Goal: Information Seeking & Learning: Check status

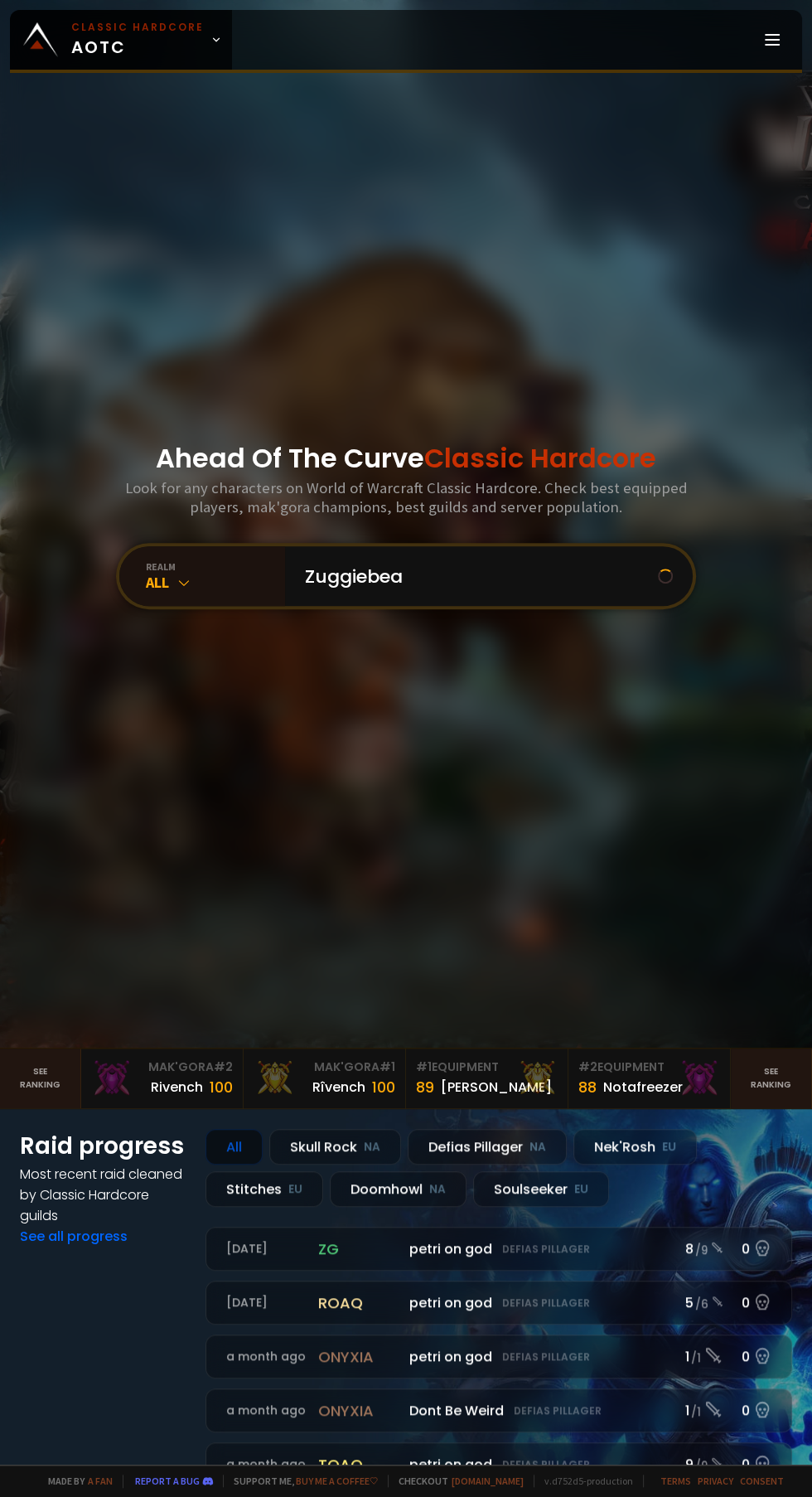
type input "Zuggiebear"
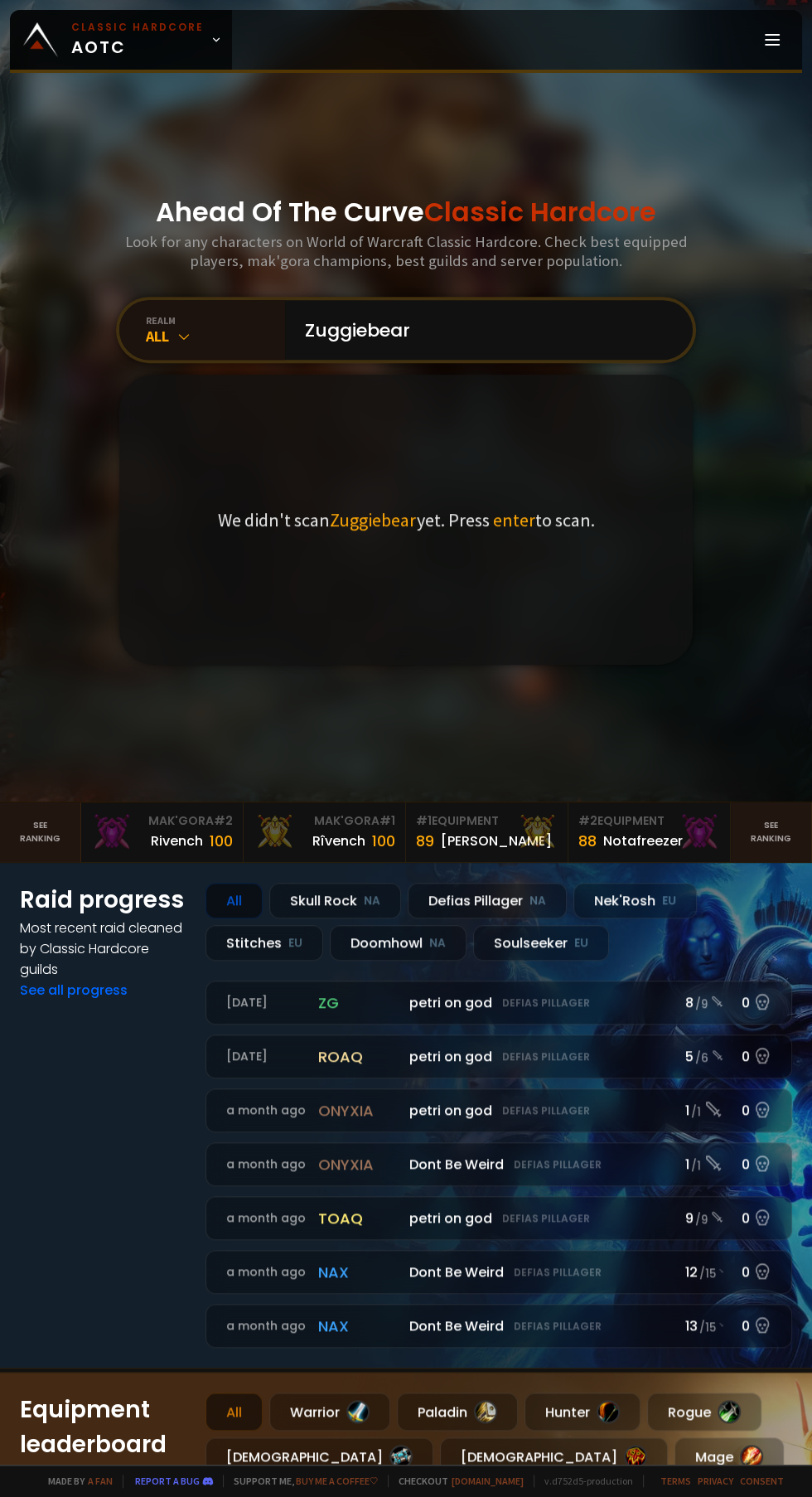
scroll to position [250, 0]
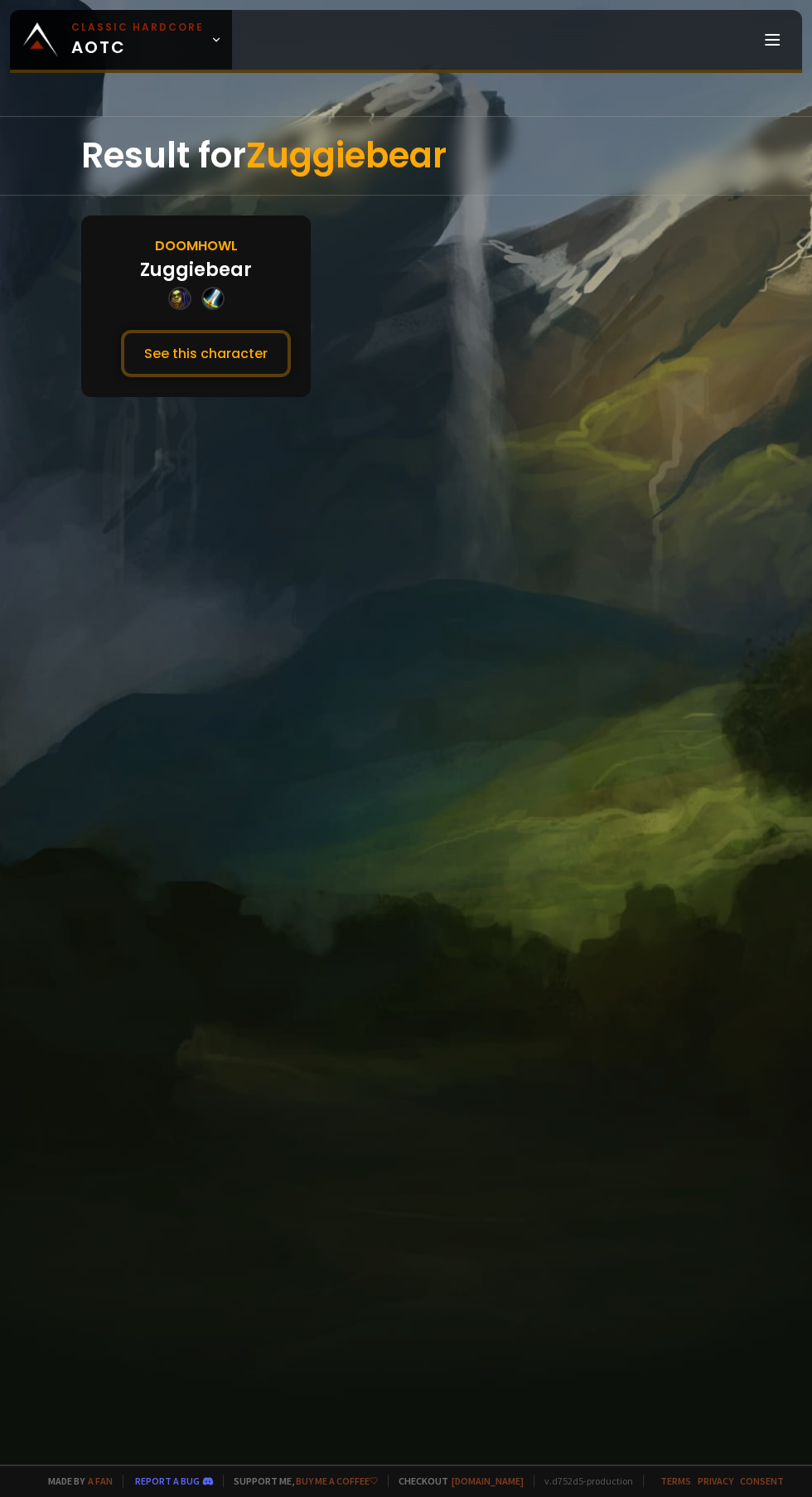
click at [244, 339] on button "See this character" at bounding box center [206, 353] width 170 height 47
click at [193, 352] on button "See this character" at bounding box center [206, 353] width 170 height 47
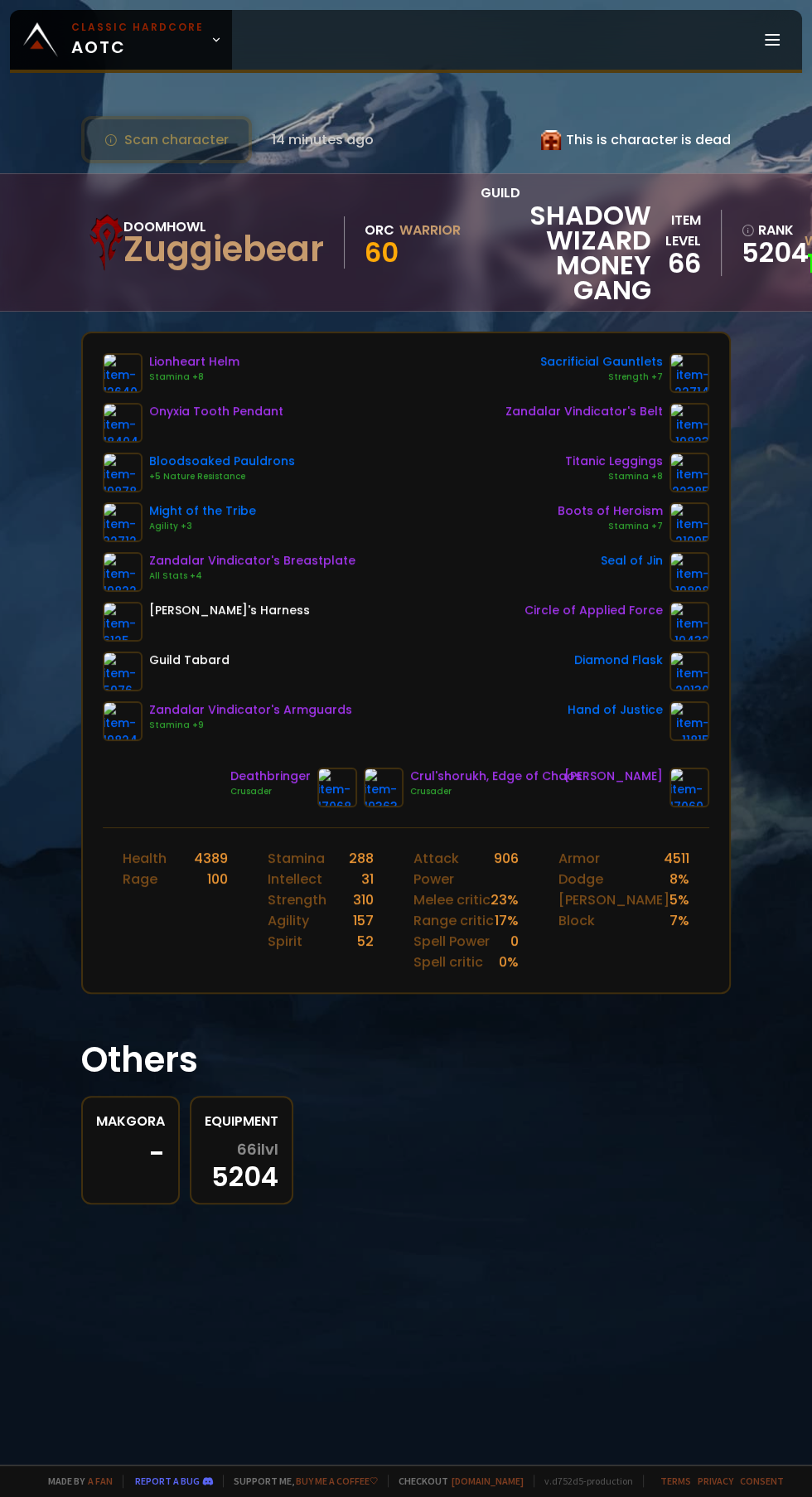
click at [191, 37] on span "Classic Hardcore AOTC" at bounding box center [137, 39] width 133 height 40
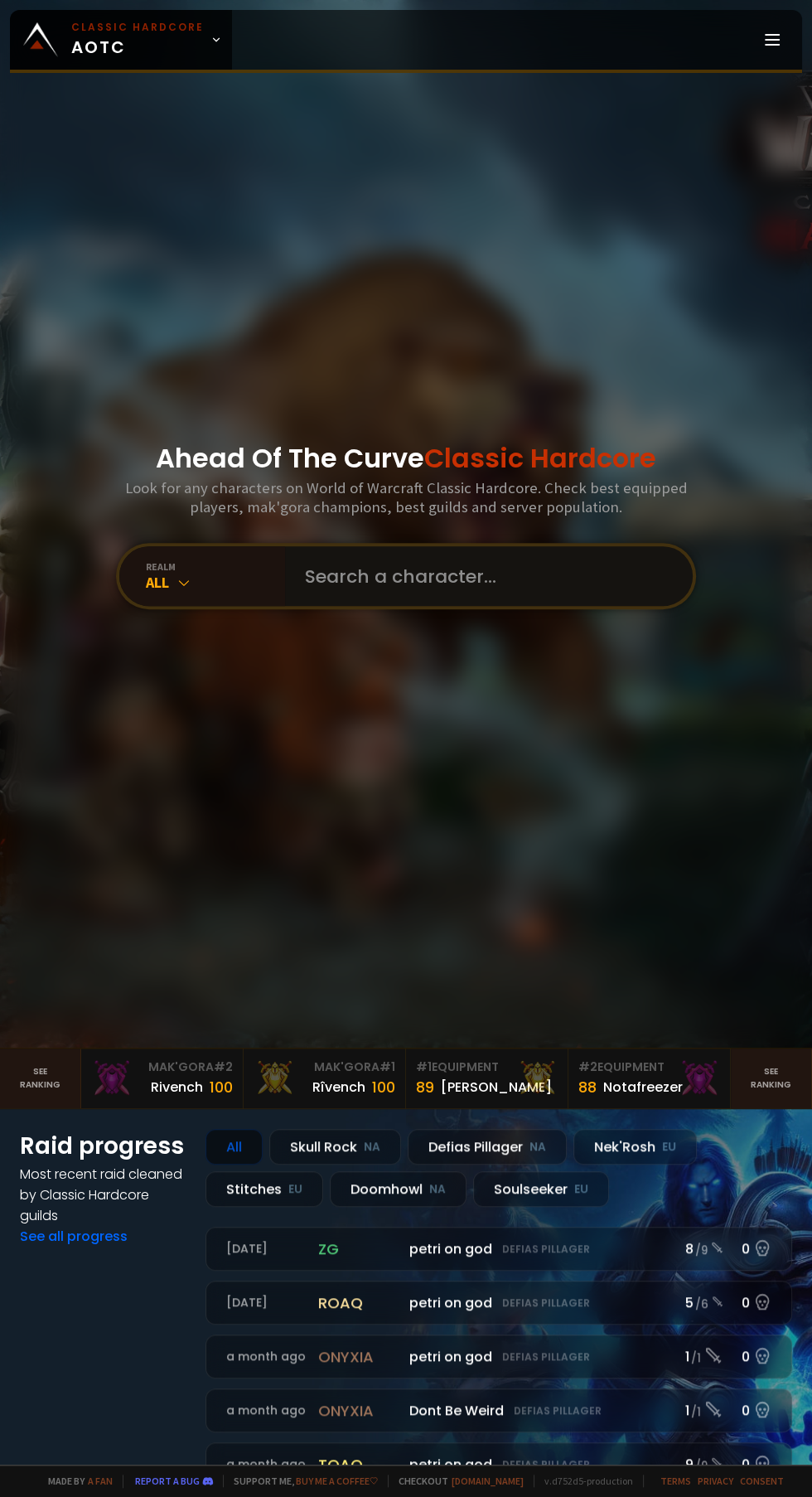
click at [448, 603] on input "text" at bounding box center [483, 575] width 378 height 60
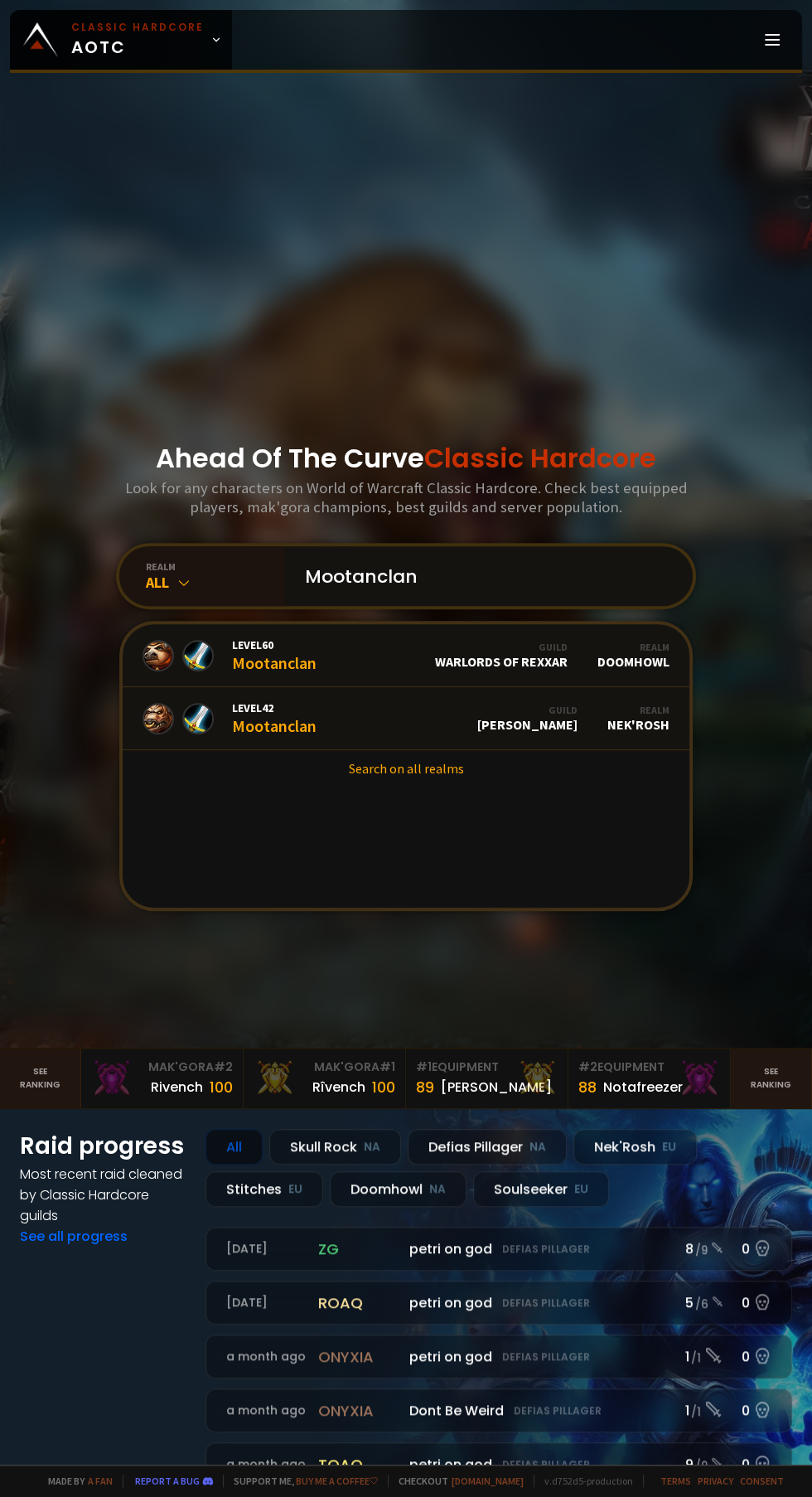
type input "Mootanclan"
click at [313, 652] on span "Level 60" at bounding box center [274, 645] width 85 height 15
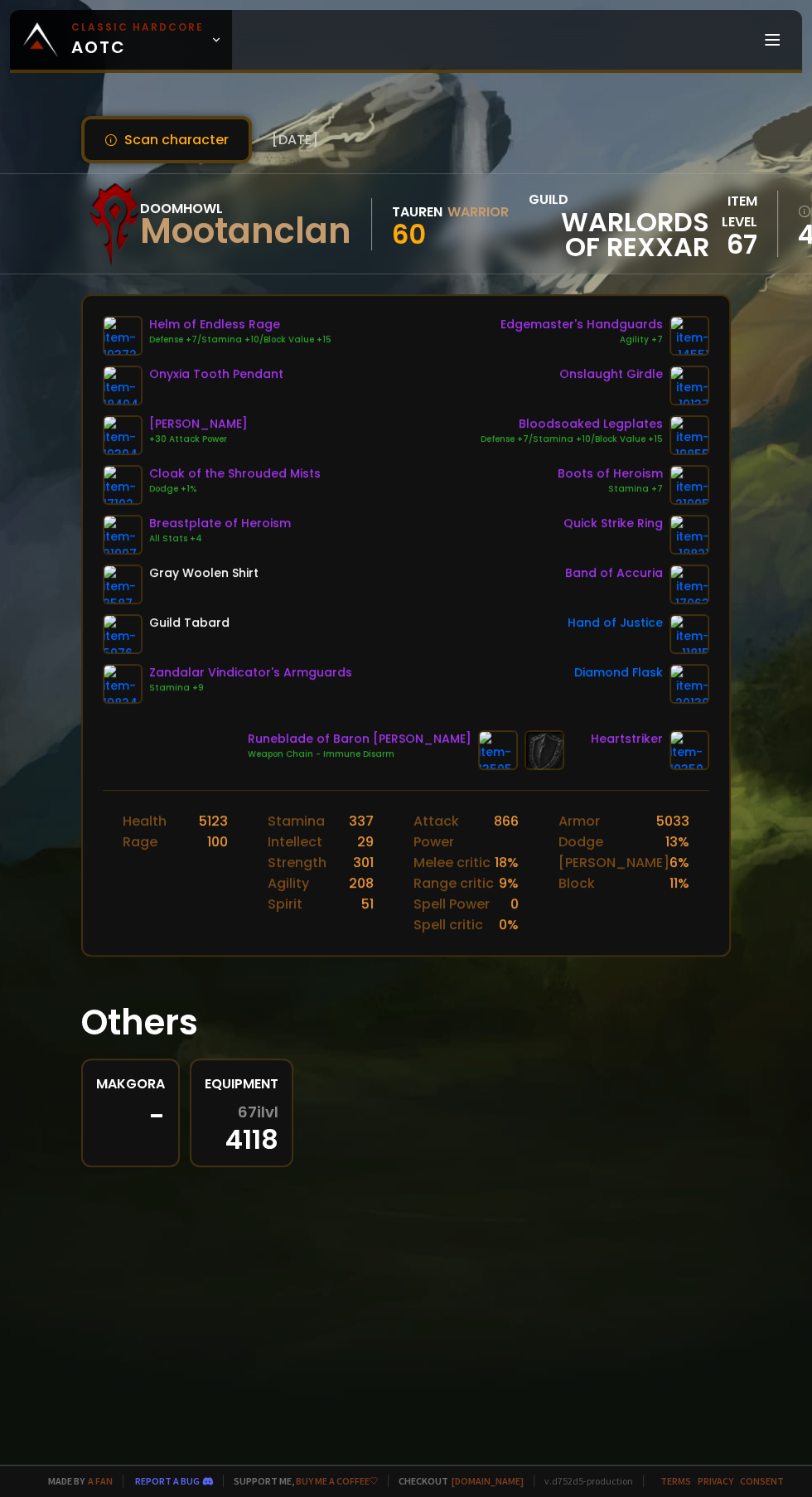
click at [183, 138] on button "Scan character" at bounding box center [166, 139] width 171 height 47
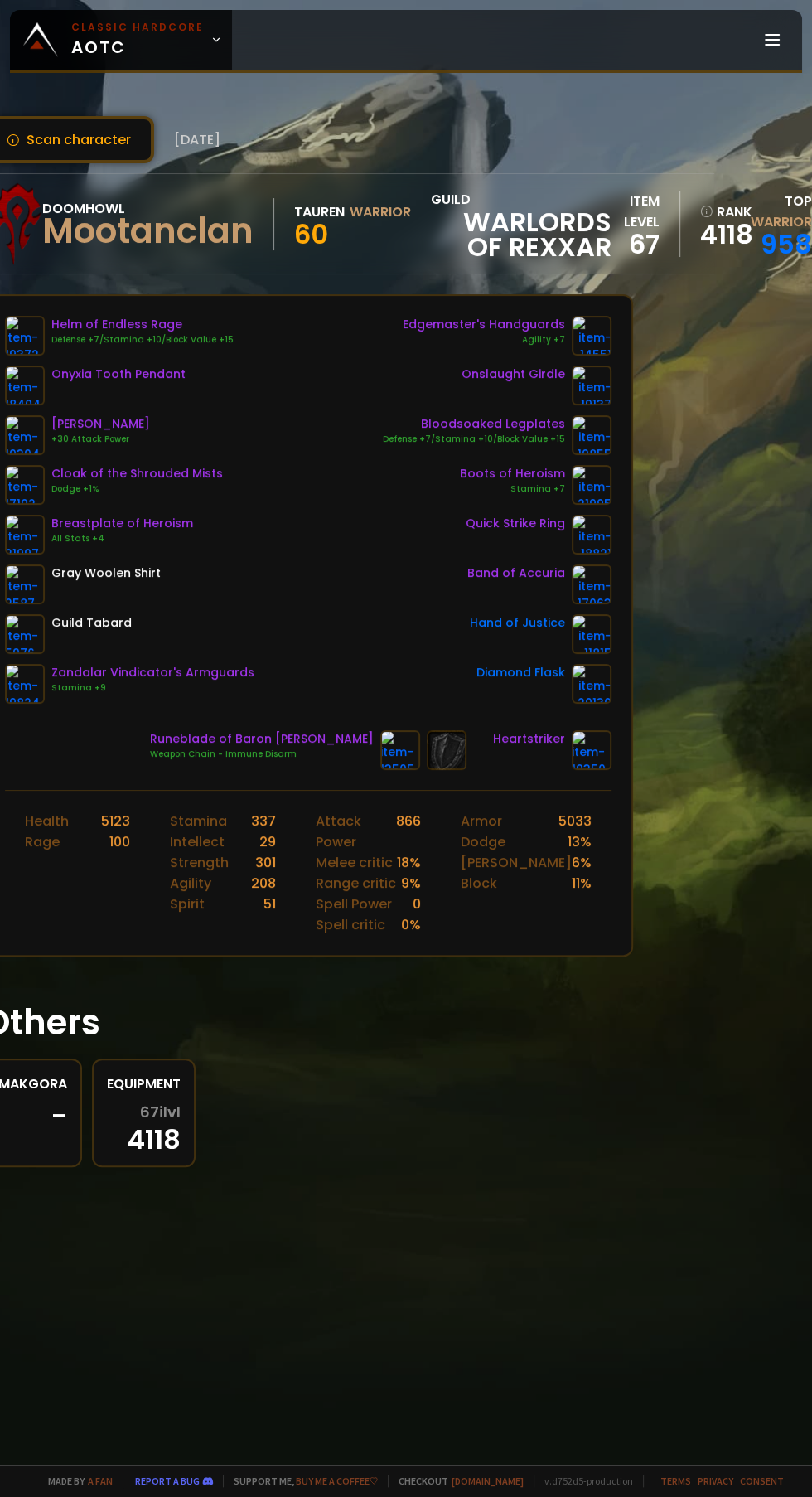
click at [791, 233] on link "958" at bounding box center [786, 244] width 52 height 37
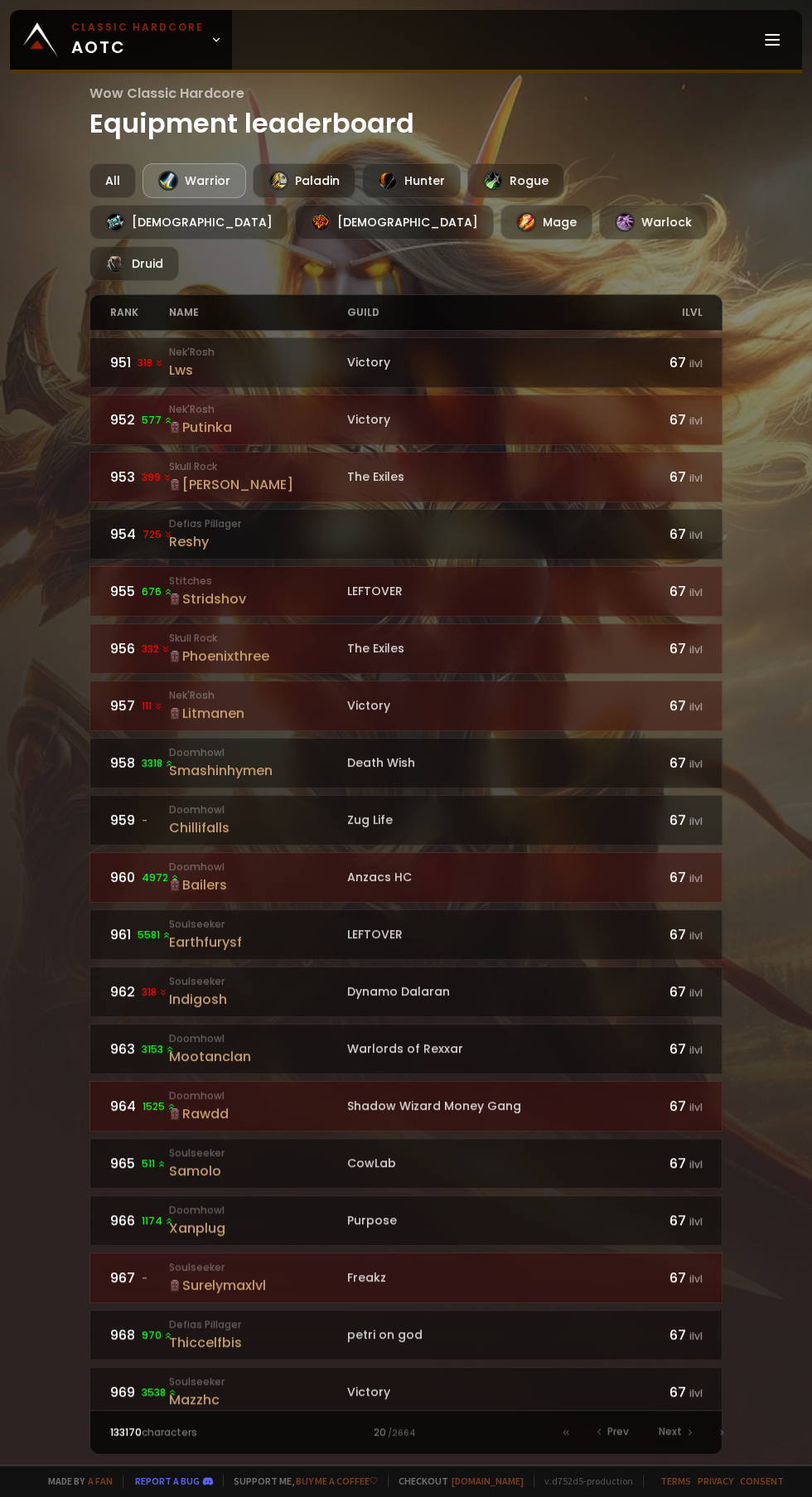
scroll to position [677, 0]
